Goal: Task Accomplishment & Management: Use online tool/utility

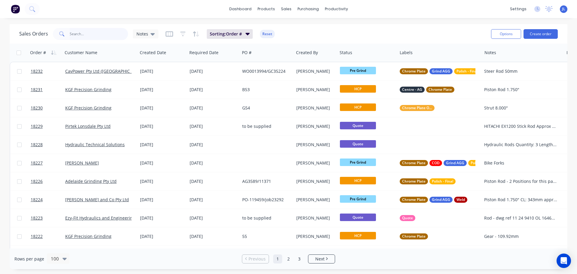
click at [85, 30] on input "text" at bounding box center [99, 34] width 59 height 12
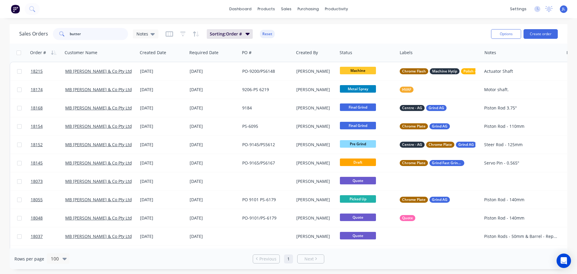
drag, startPoint x: 98, startPoint y: 37, endPoint x: 50, endPoint y: 38, distance: 48.4
click at [50, 38] on div "Sales Orders butter Notes" at bounding box center [88, 34] width 139 height 12
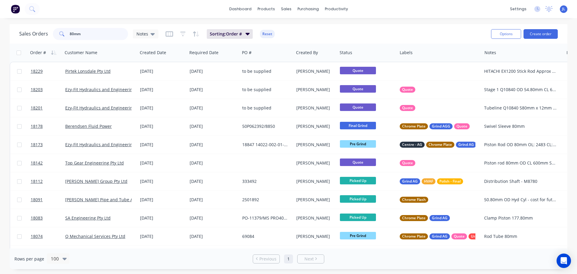
drag, startPoint x: 92, startPoint y: 34, endPoint x: 37, endPoint y: 35, distance: 55.0
click at [37, 35] on div "Sales Orders 80mm Notes" at bounding box center [88, 34] width 139 height 12
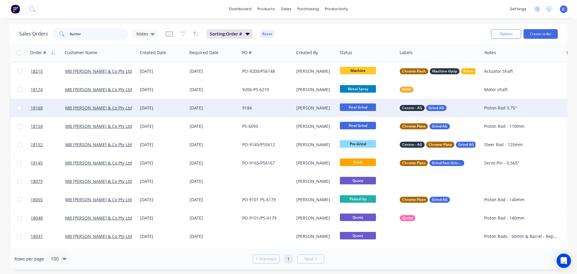
type input "butter"
click at [192, 105] on div "[DATE]" at bounding box center [213, 108] width 48 height 6
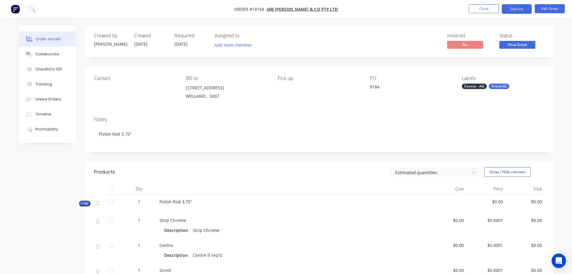
click at [516, 13] on button "Options" at bounding box center [517, 9] width 30 height 10
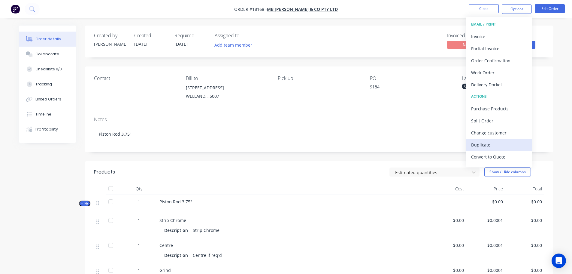
click at [483, 143] on div "Duplicate" at bounding box center [498, 144] width 55 height 9
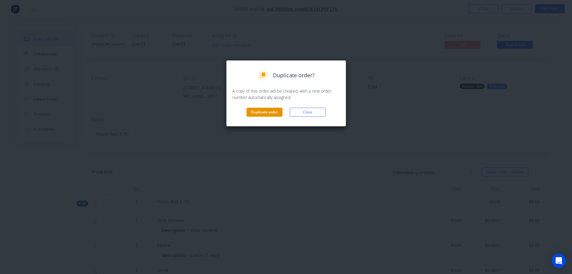
click at [275, 116] on button "Duplicate order" at bounding box center [265, 112] width 36 height 9
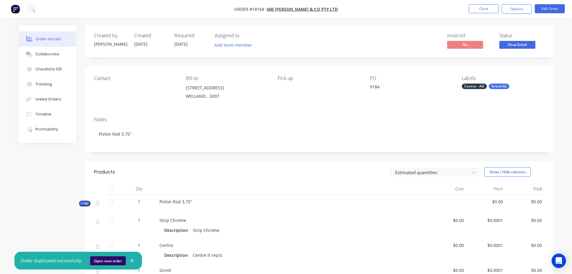
click at [102, 259] on button "Open new order" at bounding box center [108, 260] width 36 height 9
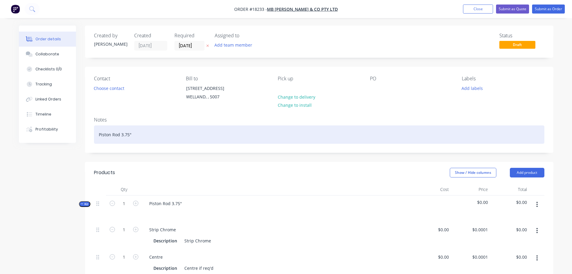
click at [122, 136] on div "Piston Rod 3.75"" at bounding box center [319, 134] width 450 height 18
drag, startPoint x: 121, startPoint y: 135, endPoint x: 143, endPoint y: 133, distance: 22.0
click at [143, 133] on div "Piston Rod 3.75"" at bounding box center [319, 134] width 450 height 18
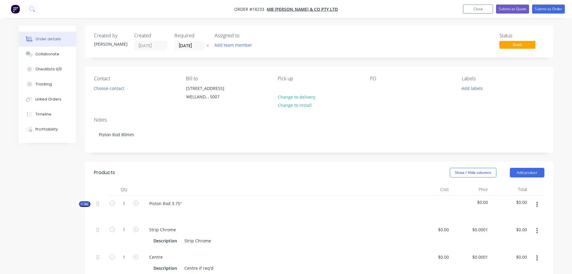
click at [468, 105] on div "Contact Choose contact Bill to [STREET_ADDRESS] Pick up Change to delivery Chan…" at bounding box center [319, 89] width 468 height 45
click at [466, 89] on button "Add labels" at bounding box center [473, 88] width 28 height 8
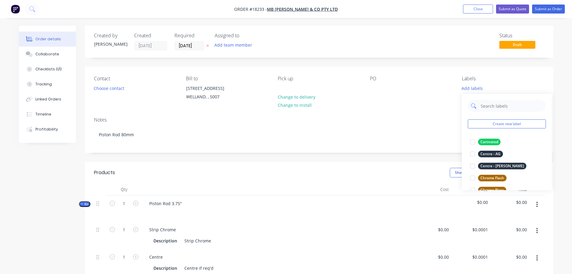
click at [497, 106] on input "text" at bounding box center [511, 106] width 63 height 12
type input "laser"
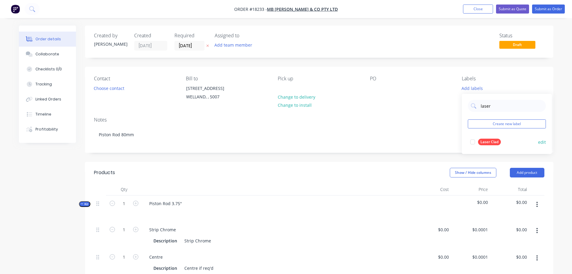
click at [471, 141] on div at bounding box center [473, 142] width 12 height 12
click at [436, 144] on div "Notes Piston Rod 80mm" at bounding box center [319, 132] width 468 height 40
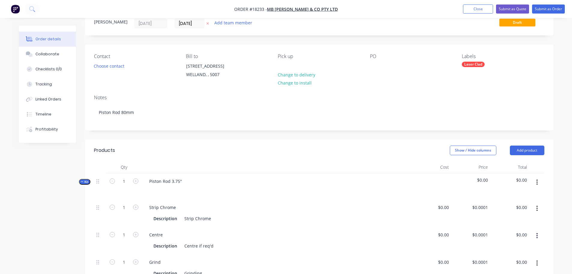
scroll to position [60, 0]
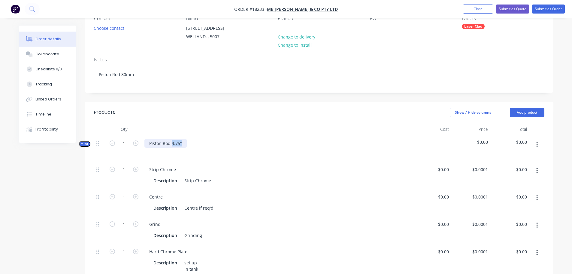
drag, startPoint x: 172, startPoint y: 142, endPoint x: 198, endPoint y: 138, distance: 26.4
click at [195, 140] on div "Piston Rod 3.75"" at bounding box center [277, 148] width 270 height 26
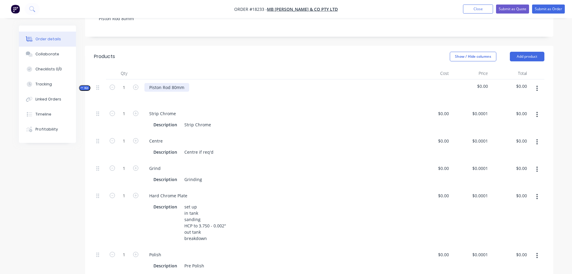
scroll to position [120, 0]
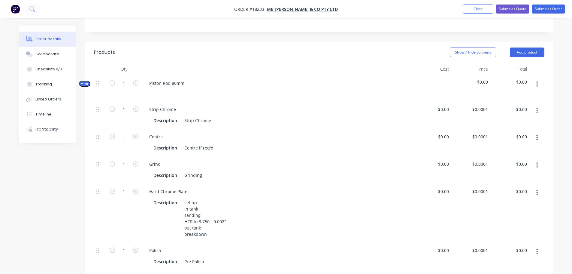
click at [536, 111] on icon "button" at bounding box center [537, 110] width 2 height 7
click at [502, 152] on div "Delete" at bounding box center [516, 150] width 46 height 9
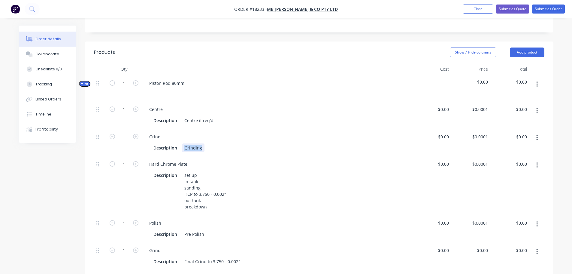
drag, startPoint x: 185, startPoint y: 148, endPoint x: 228, endPoint y: 143, distance: 43.2
click at [228, 143] on div "Description Grinding" at bounding box center [276, 147] width 250 height 9
drag, startPoint x: 150, startPoint y: 163, endPoint x: 206, endPoint y: 163, distance: 55.9
click at [206, 163] on div "Hard Chrome Plate" at bounding box center [276, 163] width 265 height 9
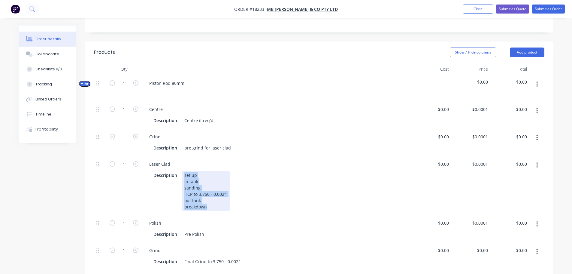
drag, startPoint x: 184, startPoint y: 174, endPoint x: 245, endPoint y: 210, distance: 71.0
click at [245, 210] on div "Description set up in tank sanding HCP to 3.750 - 0.002" out tank breakdown" at bounding box center [276, 191] width 250 height 40
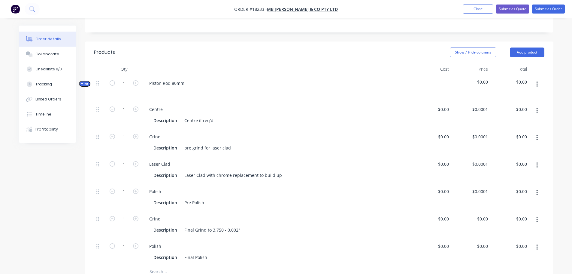
click at [536, 193] on button "button" at bounding box center [537, 192] width 14 height 11
click at [515, 231] on div "Delete" at bounding box center [516, 232] width 46 height 9
click at [204, 204] on div "Final Grind to 3.750 - 0.002"" at bounding box center [212, 202] width 61 height 9
drag, startPoint x: 212, startPoint y: 202, endPoint x: 278, endPoint y: 199, distance: 66.7
click at [278, 199] on div "Description Final Grind to 3.750 - 0.002"" at bounding box center [276, 202] width 250 height 9
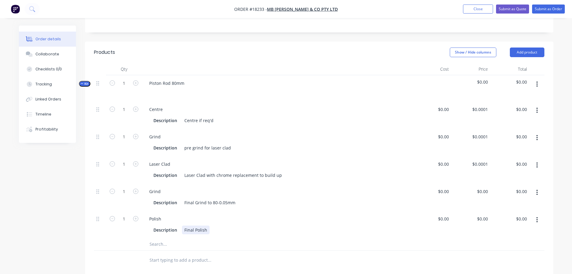
click at [205, 230] on div "Final Polish" at bounding box center [196, 229] width 28 height 9
click at [441, 162] on div "0 $0.00" at bounding box center [431, 169] width 39 height 27
type input "$1,920.00"
type input "1920"
type input "$1,920.00"
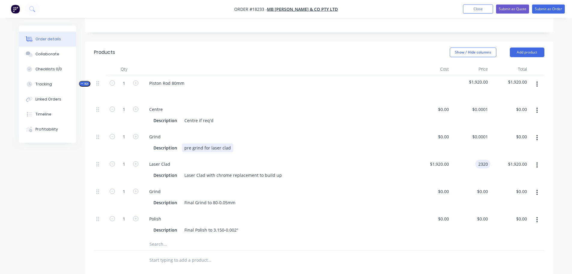
type input "$2,320.00"
click at [388, 151] on div "Description pre grind for laser clad" at bounding box center [276, 147] width 250 height 9
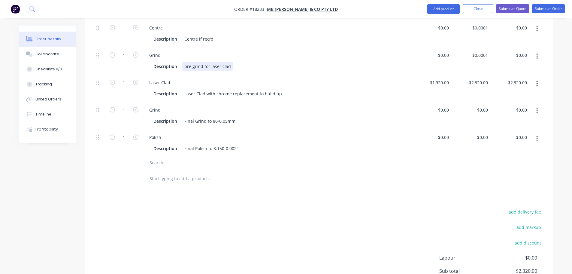
scroll to position [89, 0]
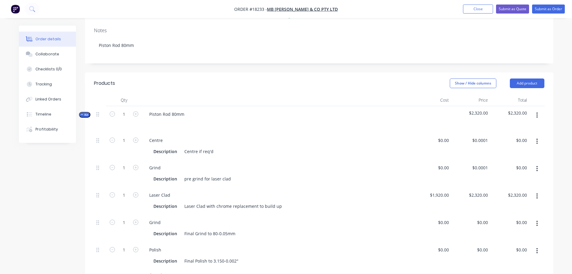
click at [350, 160] on div "Grind Description pre grind for laser clad" at bounding box center [277, 172] width 270 height 27
drag, startPoint x: 523, startPoint y: 9, endPoint x: 502, endPoint y: 39, distance: 36.2
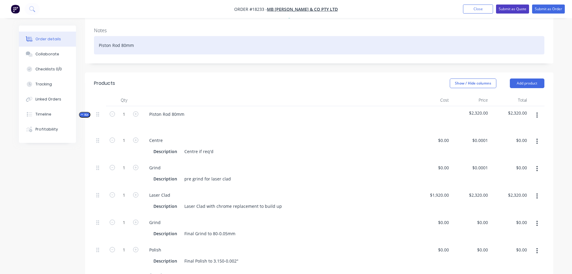
click at [523, 10] on button "Submit as Quote" at bounding box center [512, 9] width 33 height 9
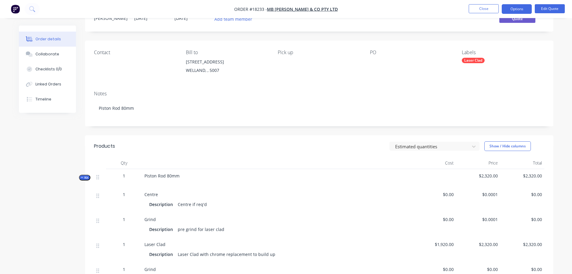
scroll to position [0, 0]
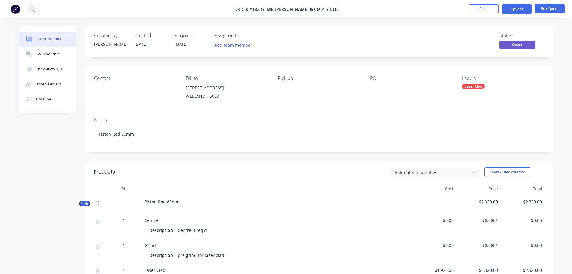
click at [375, 85] on div at bounding box center [407, 87] width 75 height 8
click at [559, 10] on button "Edit Quote" at bounding box center [550, 8] width 30 height 9
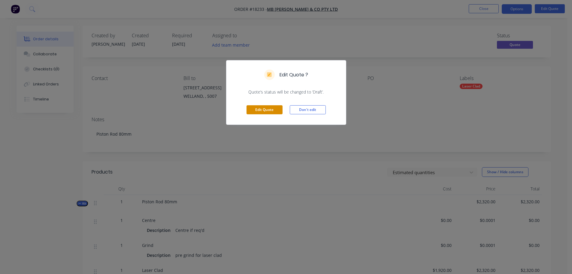
click at [258, 106] on button "Edit Quote" at bounding box center [265, 109] width 36 height 9
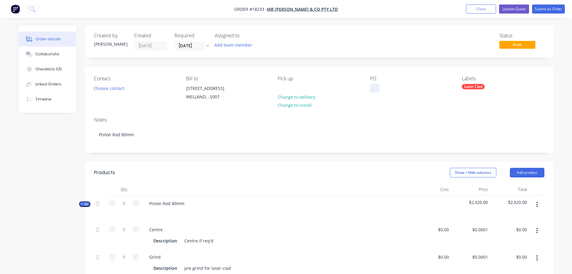
click at [370, 90] on div at bounding box center [375, 88] width 10 height 9
click at [381, 151] on div "Notes Piston Rod 80mm" at bounding box center [319, 132] width 468 height 40
click at [544, 11] on button "Submit as Order" at bounding box center [548, 9] width 33 height 9
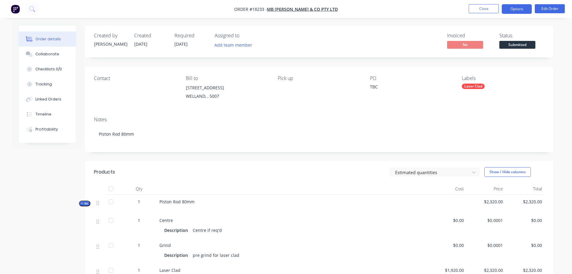
click at [513, 11] on button "Options" at bounding box center [517, 9] width 30 height 10
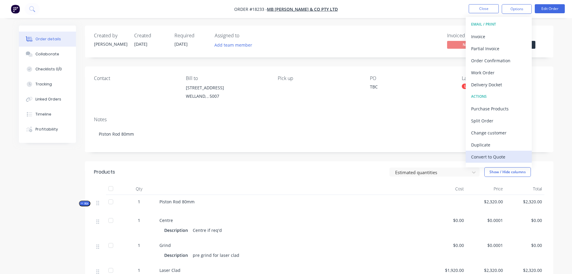
click at [484, 154] on div "Convert to Quote" at bounding box center [498, 156] width 55 height 9
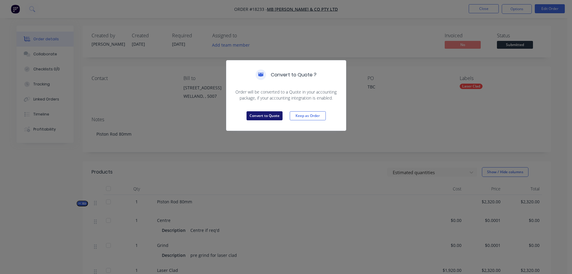
click at [247, 120] on button "Convert to Quote" at bounding box center [265, 115] width 36 height 9
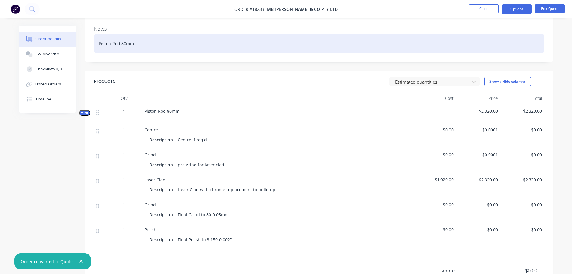
scroll to position [30, 0]
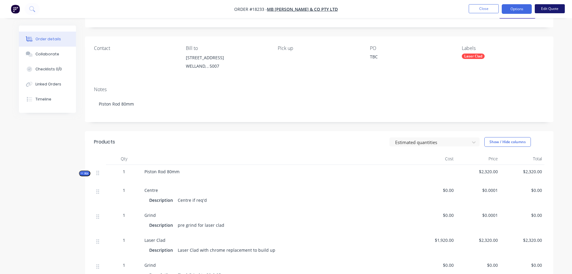
click at [552, 11] on button "Edit Quote" at bounding box center [550, 8] width 30 height 9
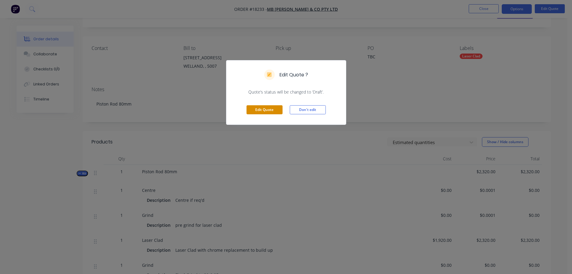
click at [269, 113] on button "Edit Quote" at bounding box center [265, 109] width 36 height 9
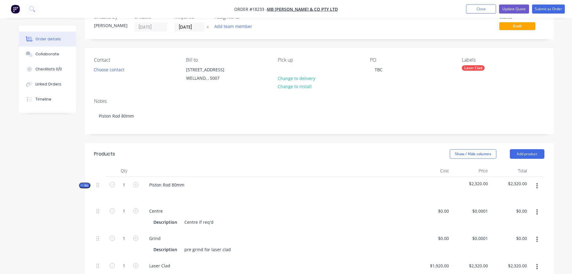
scroll to position [60, 0]
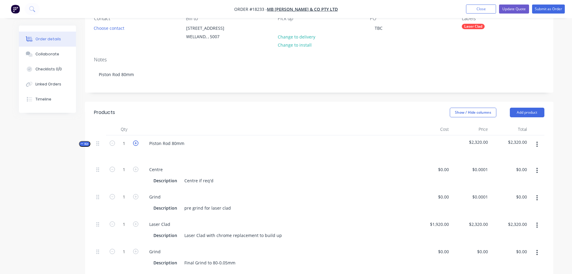
click at [134, 143] on icon "button" at bounding box center [135, 142] width 5 height 5
type input "2"
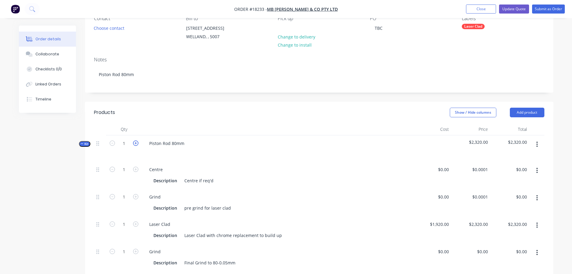
type input "$4,640.00"
type input "2"
click at [134, 143] on icon "button" at bounding box center [135, 142] width 5 height 5
type input "3"
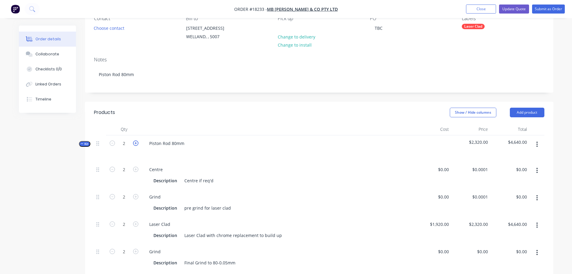
type input "3"
type input "$6,960.00"
type input "3"
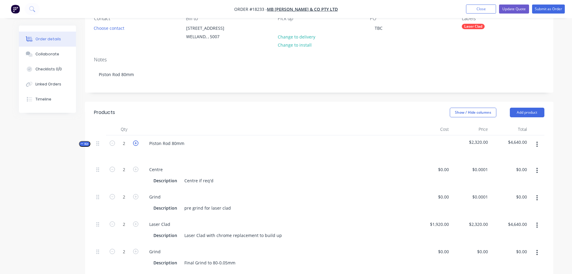
type input "3"
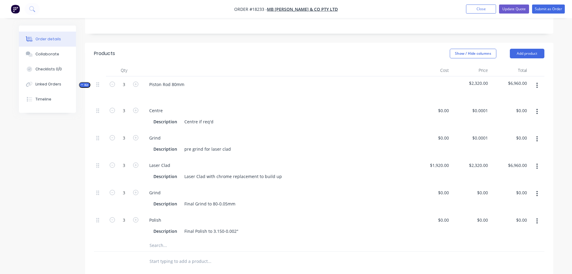
scroll to position [0, 0]
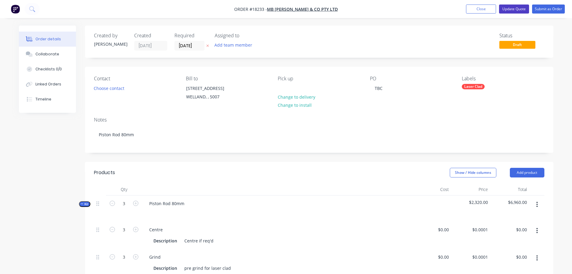
click at [519, 11] on button "Update Quote" at bounding box center [514, 9] width 30 height 9
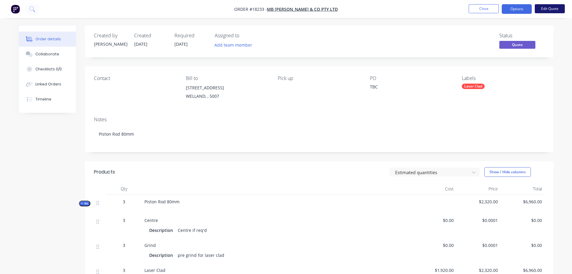
click at [548, 10] on button "Edit Quote" at bounding box center [550, 8] width 30 height 9
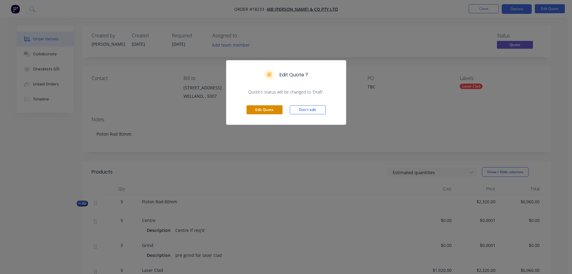
click at [274, 109] on button "Edit Quote" at bounding box center [265, 109] width 36 height 9
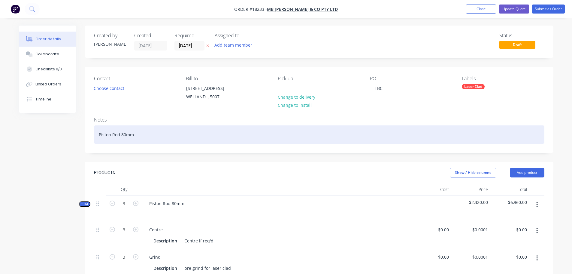
click at [139, 135] on div "Piston Rod 80mm" at bounding box center [319, 134] width 450 height 18
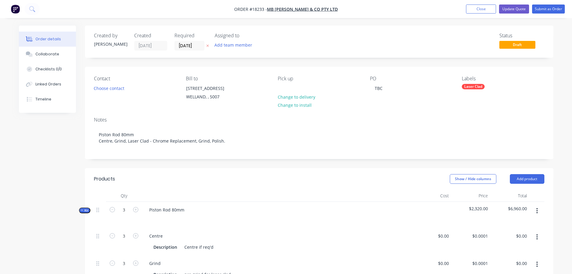
drag, startPoint x: 17, startPoint y: 161, endPoint x: 21, endPoint y: 158, distance: 4.7
click at [519, 10] on button "Update Quote" at bounding box center [514, 9] width 30 height 9
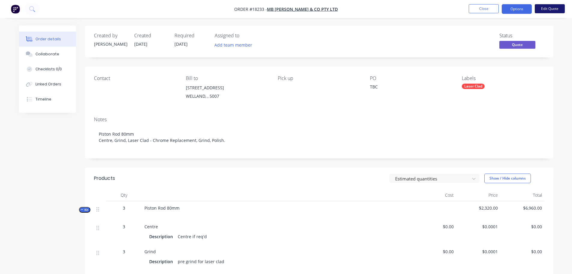
click at [553, 11] on button "Edit Quote" at bounding box center [550, 8] width 30 height 9
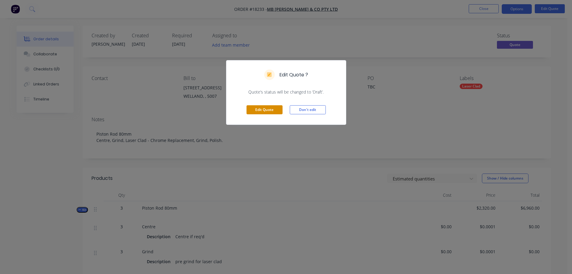
click at [278, 110] on button "Edit Quote" at bounding box center [265, 109] width 36 height 9
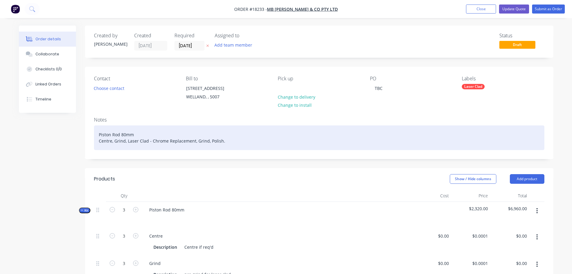
click at [119, 135] on div "Piston Rod 80mm Centre, Grind, Laser Clad - Chrome Replacement, Grind, Polish." at bounding box center [319, 137] width 450 height 25
click at [137, 134] on div "Piston Rods 80mm Centre, Grind, Laser Clad - Chrome Replacement, Grind, Polish." at bounding box center [319, 137] width 450 height 25
drag, startPoint x: 123, startPoint y: 133, endPoint x: 132, endPoint y: 134, distance: 9.6
click at [123, 133] on div "Piston Rods 80mm Centre, Grind, Laser Clad - Chrome Replacement, Grind, Polish." at bounding box center [319, 137] width 450 height 25
click at [122, 132] on div "Piston Rods 80mm Centre, Grind, Laser Clad - Chrome Replacement, Grind, Polish." at bounding box center [319, 137] width 450 height 25
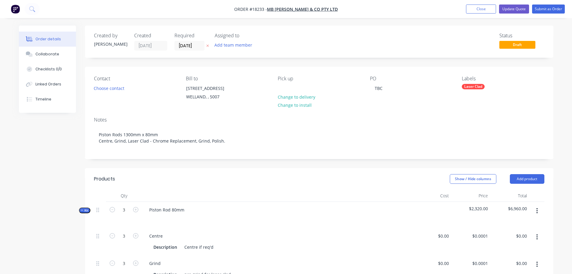
click at [515, 13] on button "Update Quote" at bounding box center [514, 9] width 30 height 9
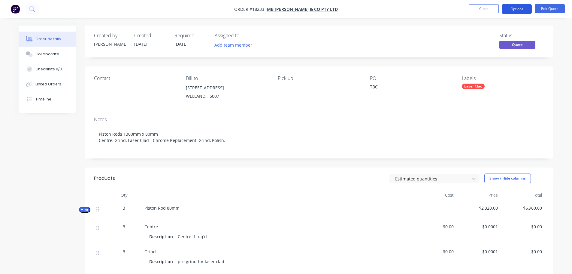
click at [524, 11] on button "Options" at bounding box center [517, 9] width 30 height 10
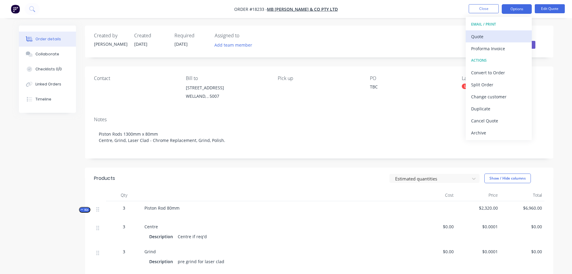
click at [485, 39] on div "Quote" at bounding box center [498, 36] width 55 height 9
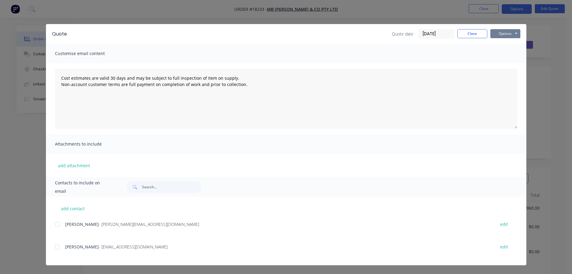
click at [495, 35] on button "Options" at bounding box center [505, 33] width 30 height 9
click at [503, 43] on button "Preview" at bounding box center [509, 44] width 38 height 10
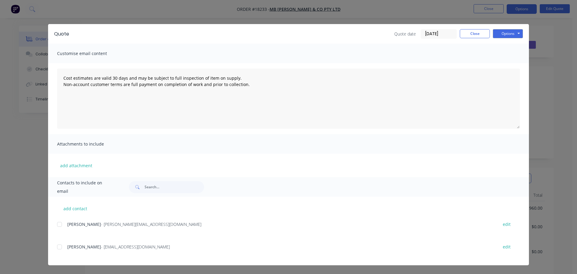
type textarea "Cost estimates are valid 30 days and may be subject to full inspection of item …"
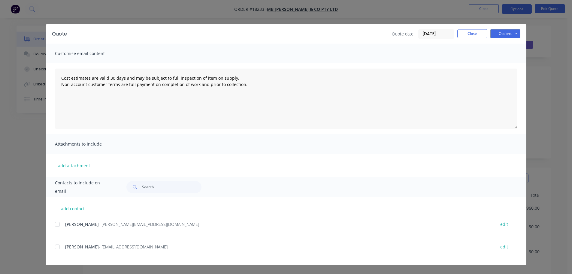
click at [471, 27] on div "Quote Quote date [DATE] Close Options Preview Print Email" at bounding box center [286, 34] width 480 height 20
click at [477, 28] on div "Quote Quote date [DATE] Close Options Preview Print Email" at bounding box center [286, 34] width 480 height 20
click at [478, 30] on button "Close" at bounding box center [472, 33] width 30 height 9
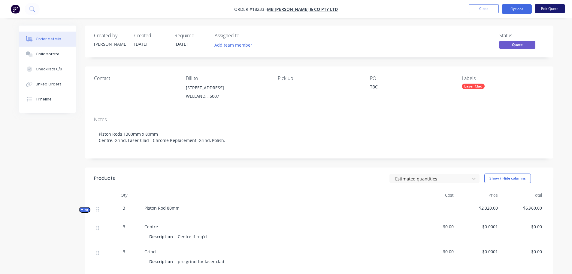
click at [542, 10] on button "Edit Quote" at bounding box center [550, 8] width 30 height 9
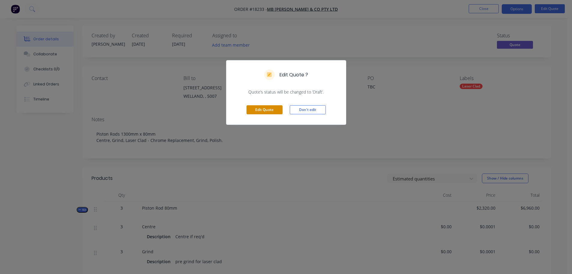
click at [262, 110] on button "Edit Quote" at bounding box center [265, 109] width 36 height 9
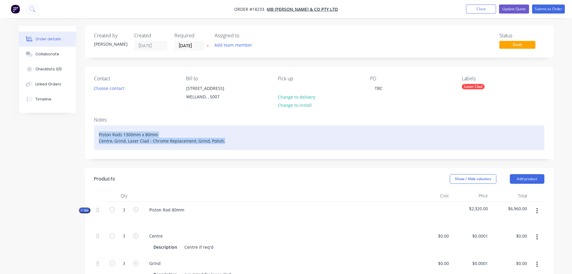
drag, startPoint x: 223, startPoint y: 141, endPoint x: 69, endPoint y: 134, distance: 153.6
copy div "Piston Rods 1300mm x 80mm Centre, Grind, Laser Clad - Chrome Replacement, Grind…"
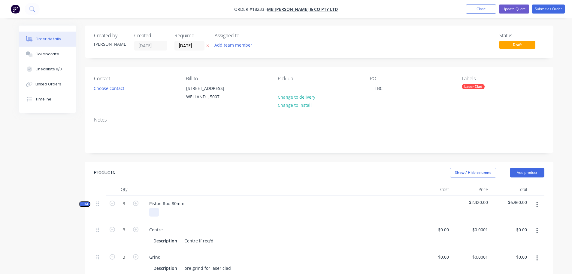
click at [156, 208] on div at bounding box center [154, 211] width 10 height 9
click at [181, 204] on div "Piston Rod 80mm" at bounding box center [166, 203] width 45 height 9
click at [186, 205] on div "Piston Rod 80mm" at bounding box center [166, 203] width 45 height 9
click at [157, 213] on div at bounding box center [154, 211] width 10 height 9
paste div
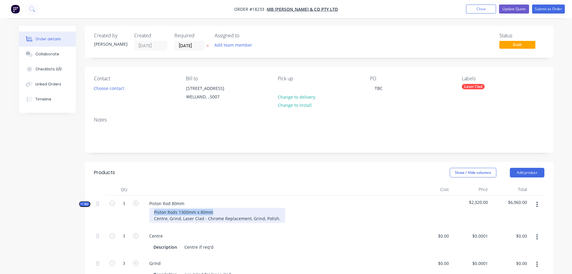
drag, startPoint x: 214, startPoint y: 213, endPoint x: 144, endPoint y: 214, distance: 70.6
click at [144, 214] on div "Piston Rod 80mm Piston Rods 1300mm x 80mm Centre, Grind, Laser Clad - Chrome Re…" at bounding box center [277, 211] width 270 height 32
copy div "Piston Rods 1300mm x 80mm"
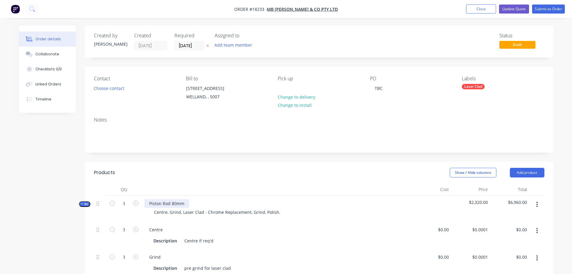
click at [181, 202] on div "Piston Rod 80mm" at bounding box center [166, 203] width 45 height 9
drag, startPoint x: 187, startPoint y: 204, endPoint x: 128, endPoint y: 207, distance: 59.0
click at [128, 207] on div "Kit 3 Piston Rod 80mm Centre, Grind, Laser Clad - Chrome Replacement, Grind, Po…" at bounding box center [319, 208] width 450 height 26
paste div
click at [200, 181] on header "Products Show / Hide columns Add product" at bounding box center [319, 173] width 468 height 22
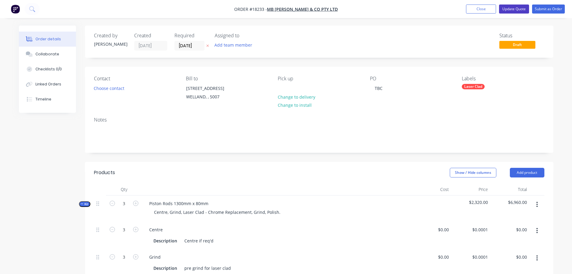
click at [518, 12] on button "Update Quote" at bounding box center [514, 9] width 30 height 9
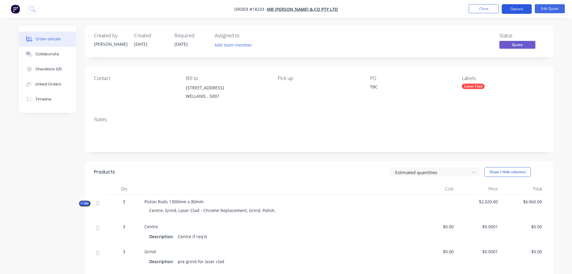
click at [517, 10] on button "Options" at bounding box center [517, 9] width 30 height 10
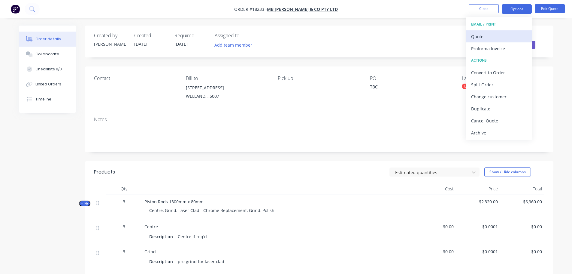
click at [495, 36] on div "Quote" at bounding box center [498, 36] width 55 height 9
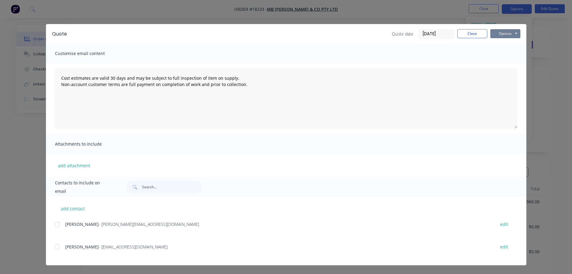
click at [505, 34] on button "Options" at bounding box center [505, 33] width 30 height 9
click at [501, 43] on button "Preview" at bounding box center [509, 44] width 38 height 10
click at [57, 224] on div at bounding box center [57, 224] width 12 height 12
click at [503, 36] on button "Options" at bounding box center [505, 33] width 30 height 9
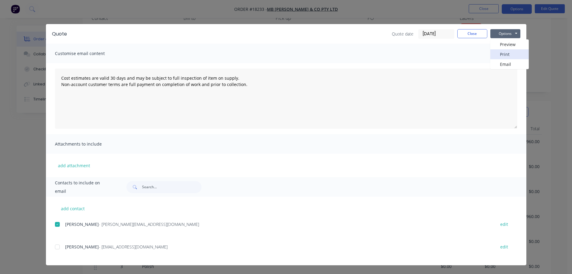
click at [503, 50] on button "Print" at bounding box center [509, 54] width 38 height 10
click at [508, 35] on button "Options" at bounding box center [505, 33] width 30 height 9
click at [56, 225] on div at bounding box center [57, 224] width 12 height 12
click at [494, 36] on button "Options" at bounding box center [505, 33] width 30 height 9
click at [500, 61] on button "Email" at bounding box center [509, 64] width 38 height 10
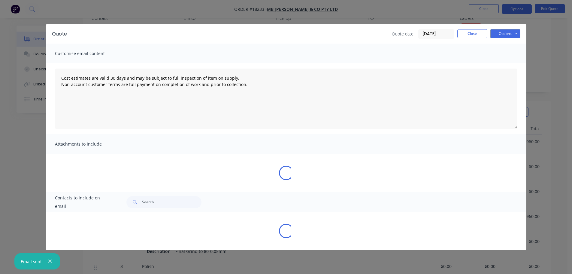
type textarea "Cost estimates are valid 30 days and may be subject to full inspection of item …"
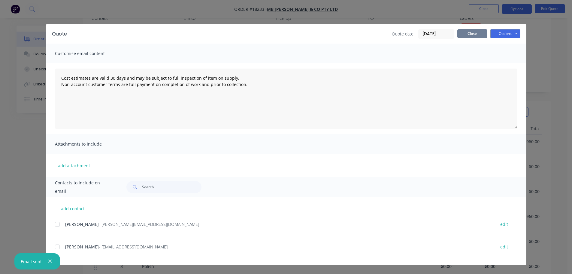
click at [468, 35] on button "Close" at bounding box center [472, 33] width 30 height 9
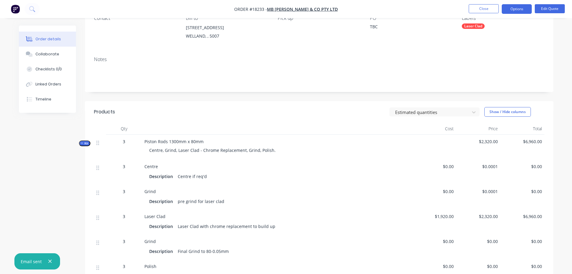
click at [51, 261] on icon "button" at bounding box center [50, 260] width 4 height 5
click at [471, 11] on button "Close" at bounding box center [484, 8] width 30 height 9
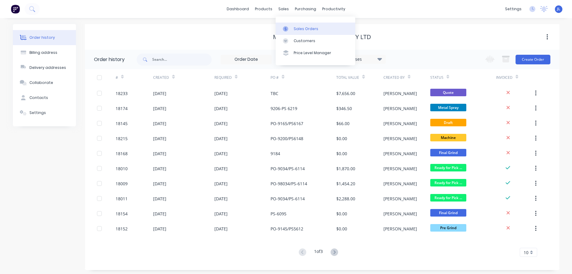
click at [292, 28] on link "Sales Orders" at bounding box center [316, 29] width 80 height 12
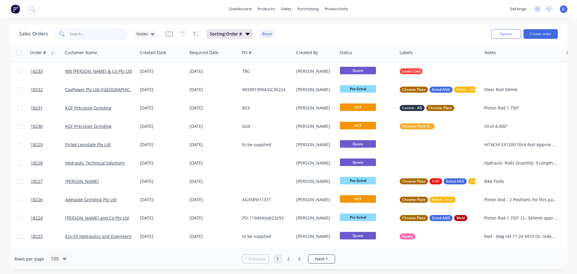
click at [118, 33] on input "text" at bounding box center [99, 34] width 59 height 12
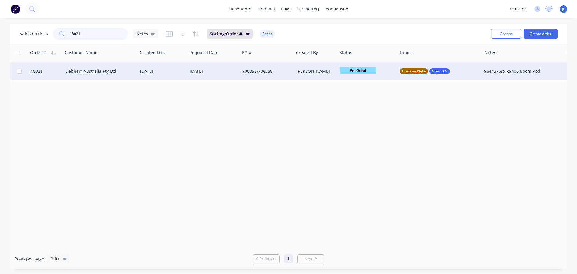
type input "18021"
click at [362, 71] on span "Pre Grind" at bounding box center [358, 71] width 36 height 8
click at [350, 168] on span "Pre Polish" at bounding box center [352, 168] width 20 height 6
click at [253, 138] on div "Order # Customer Name Created Date Required Date PO # Created By Status Labels …" at bounding box center [288, 146] width 557 height 204
